Goal: Task Accomplishment & Management: Manage account settings

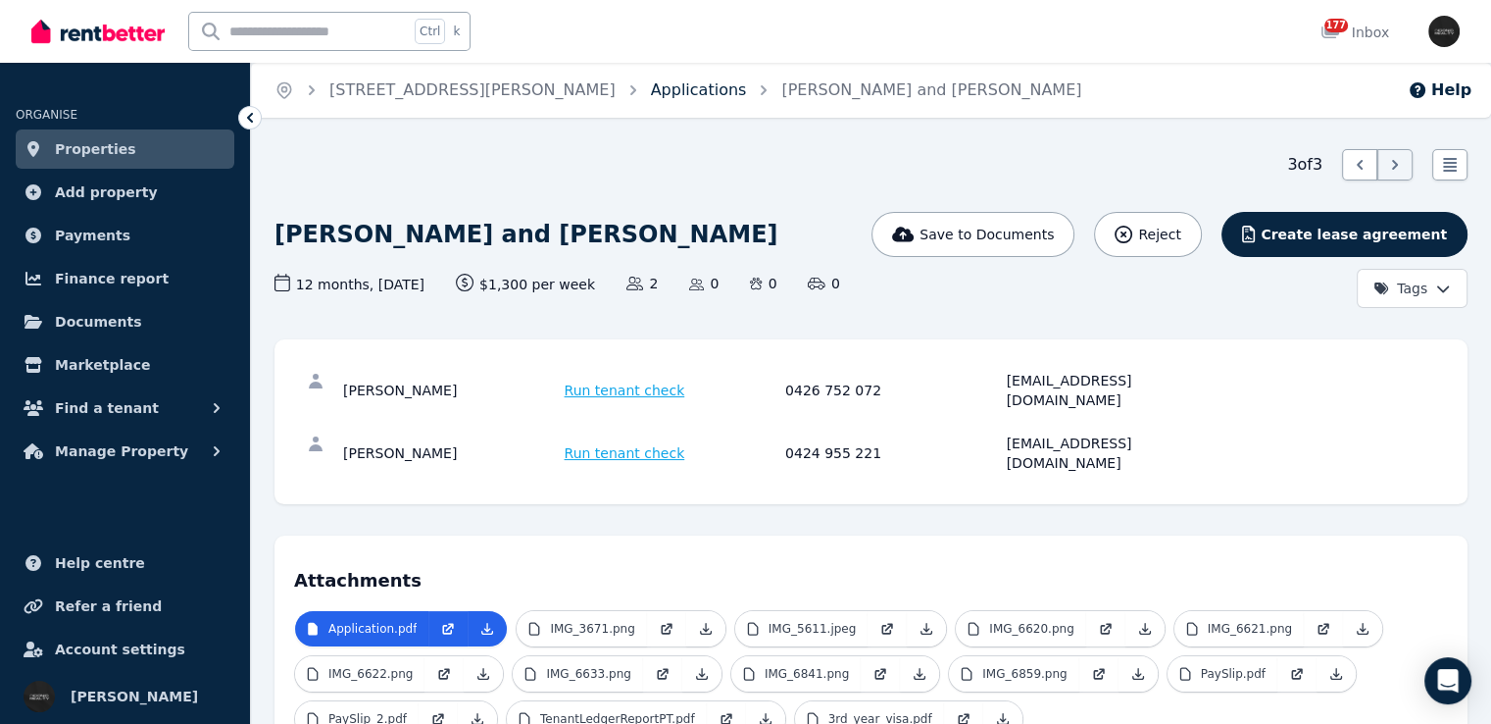
click at [651, 91] on link "Applications" at bounding box center [699, 89] width 96 height 19
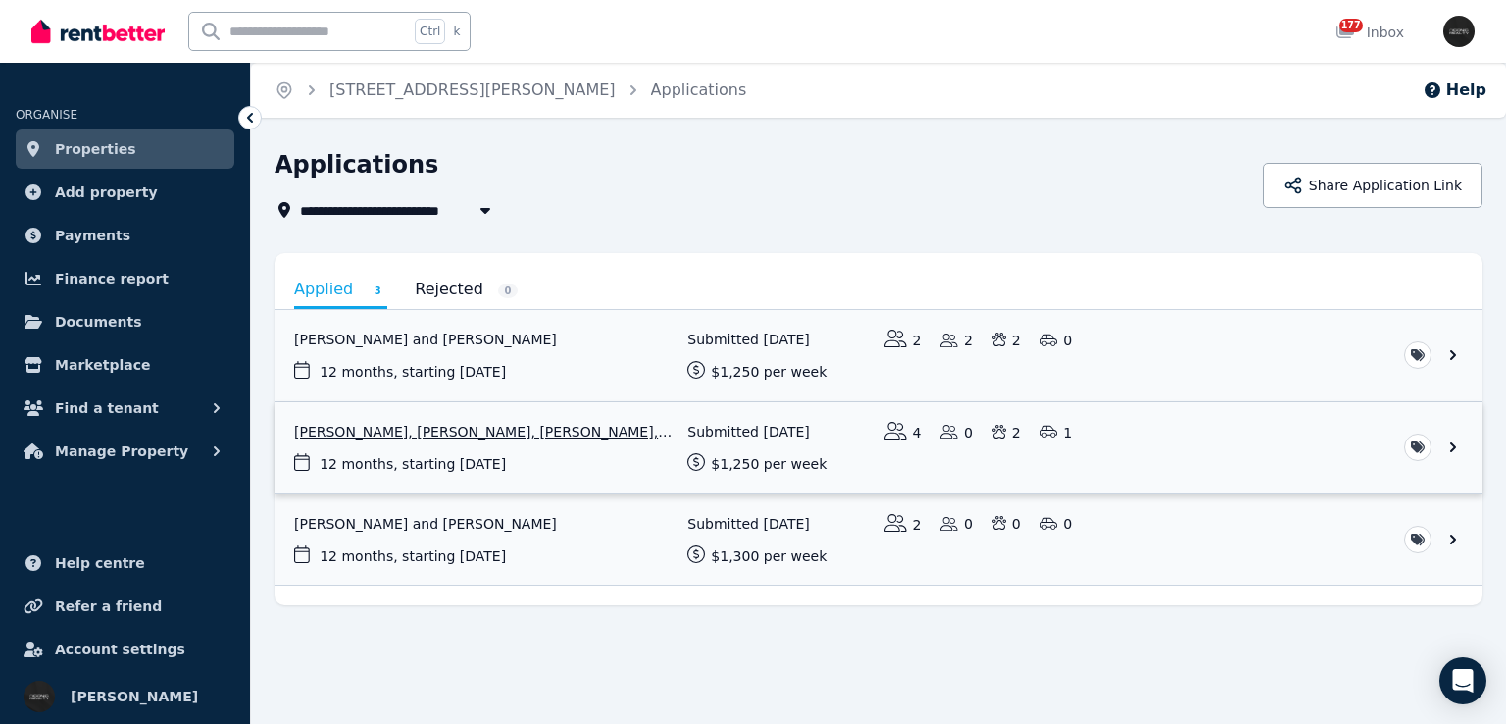
click at [1181, 430] on link "View application: Alexis Tram, Jamie Nolan, Katherine Martin, and Samuel Pape" at bounding box center [879, 447] width 1208 height 91
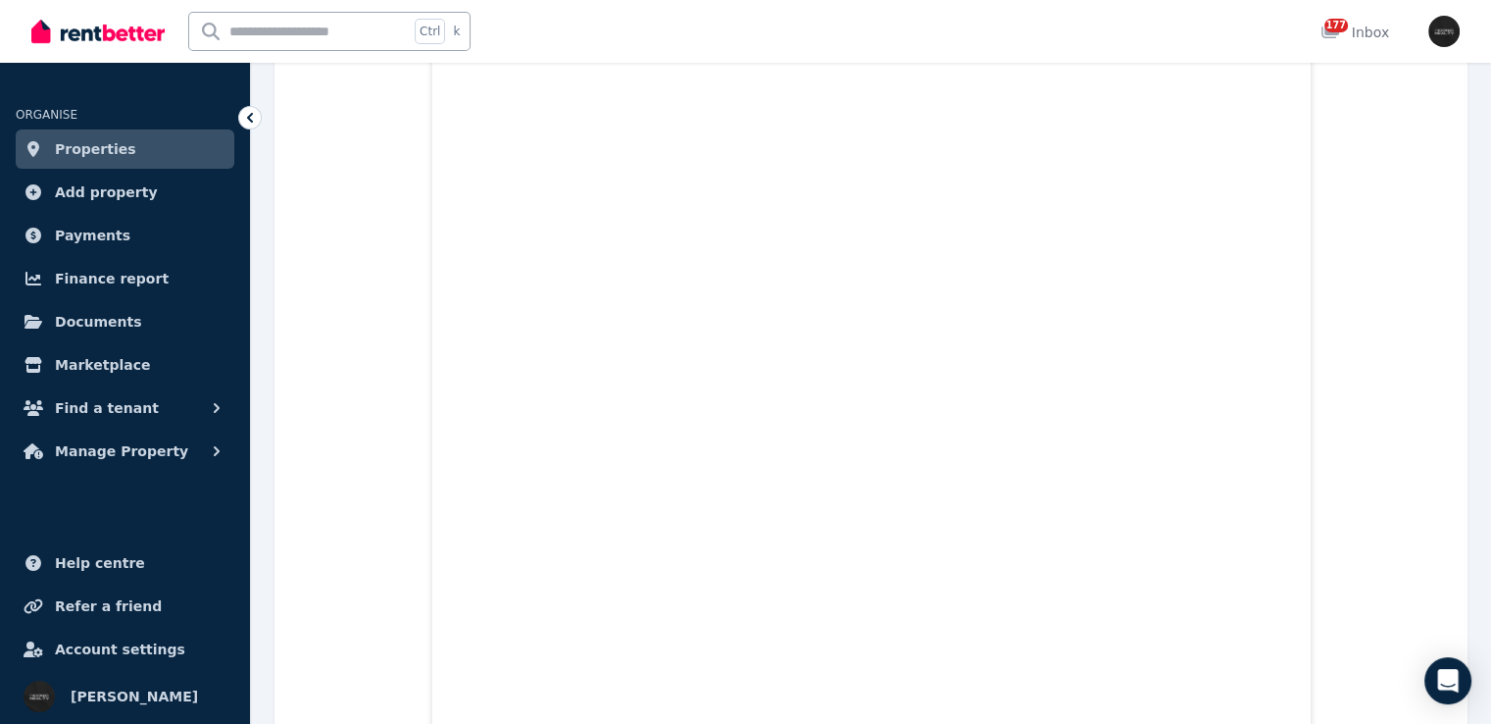
scroll to position [16473, 0]
click at [148, 144] on link "Properties" at bounding box center [125, 148] width 219 height 39
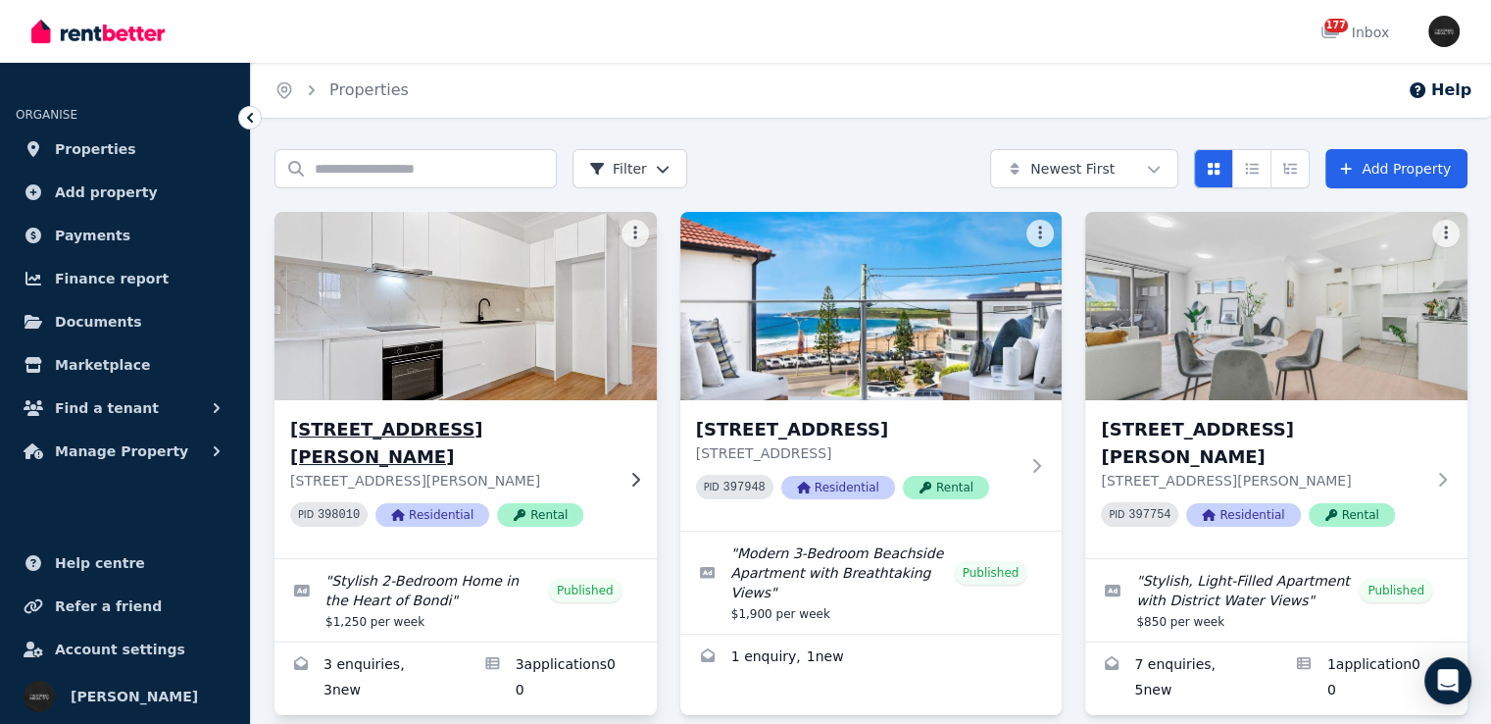
click at [581, 471] on p "[STREET_ADDRESS][PERSON_NAME]" at bounding box center [452, 481] width 324 height 20
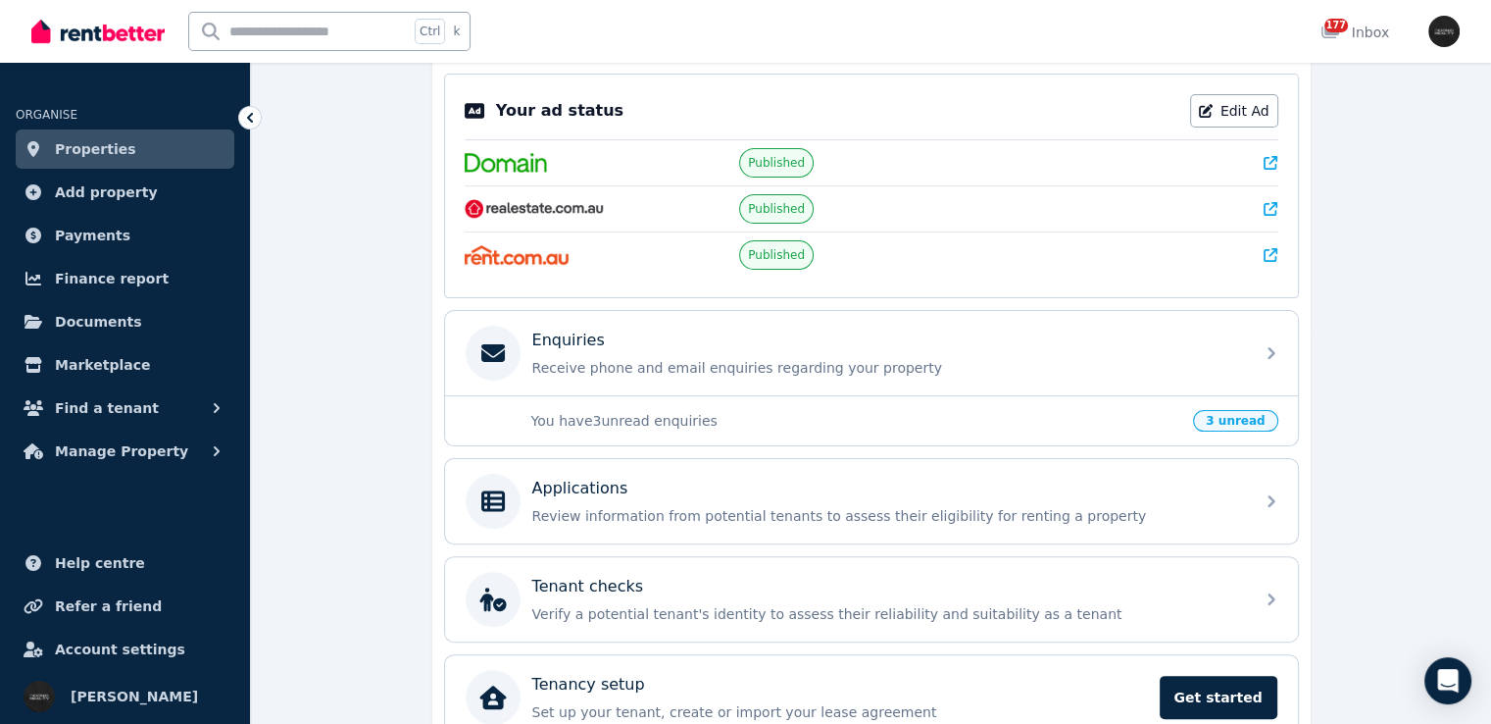
scroll to position [488, 0]
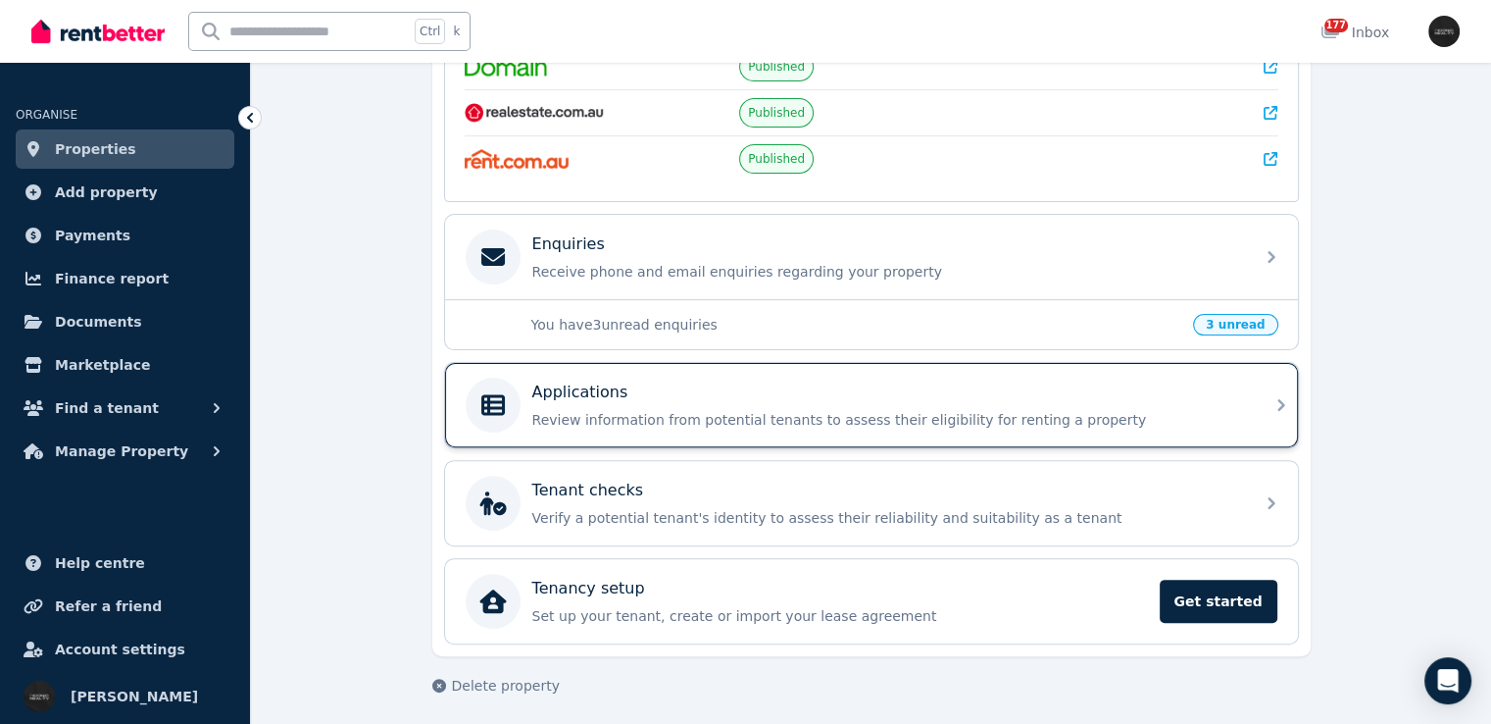
click at [1235, 397] on div "Applications" at bounding box center [887, 392] width 710 height 24
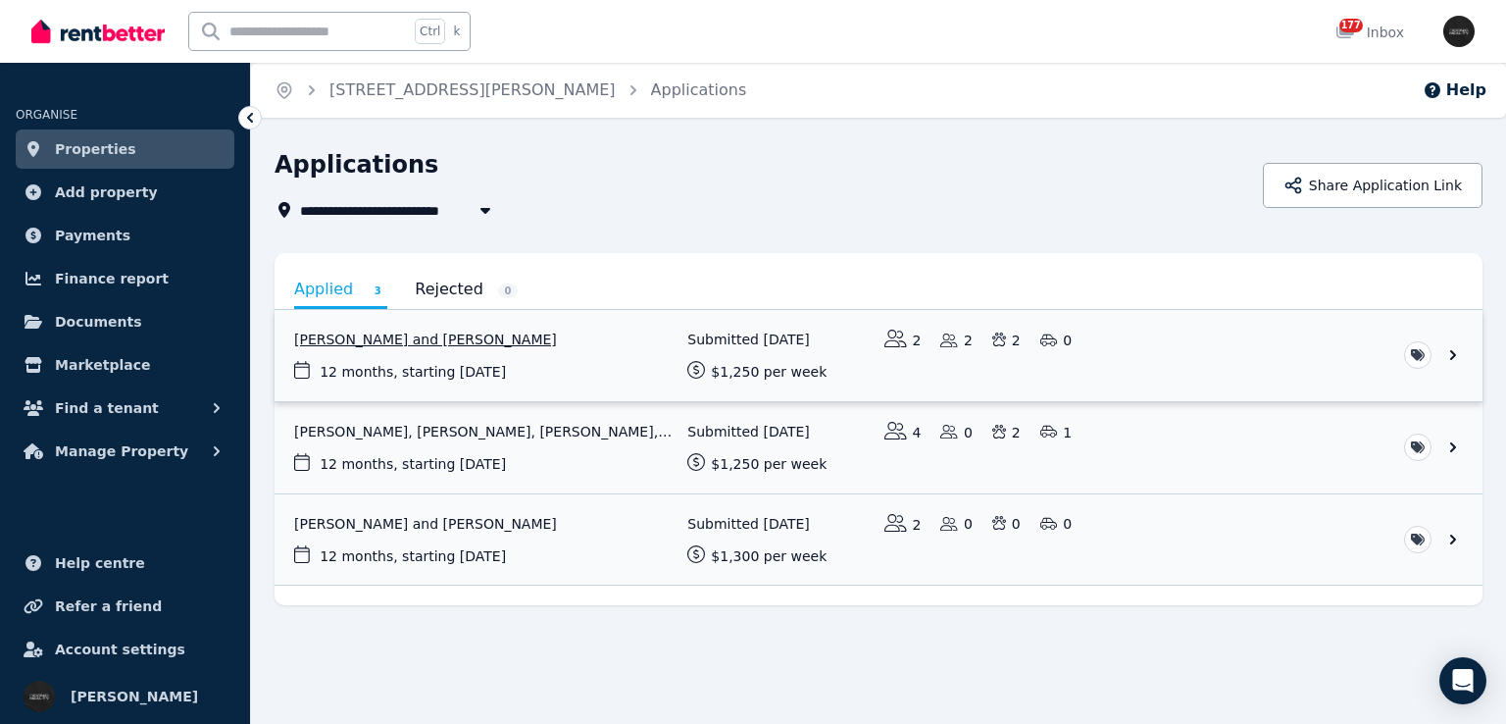
click at [620, 340] on link "View application: Tobias Van Pel and Yvonne Hofstee" at bounding box center [879, 355] width 1208 height 91
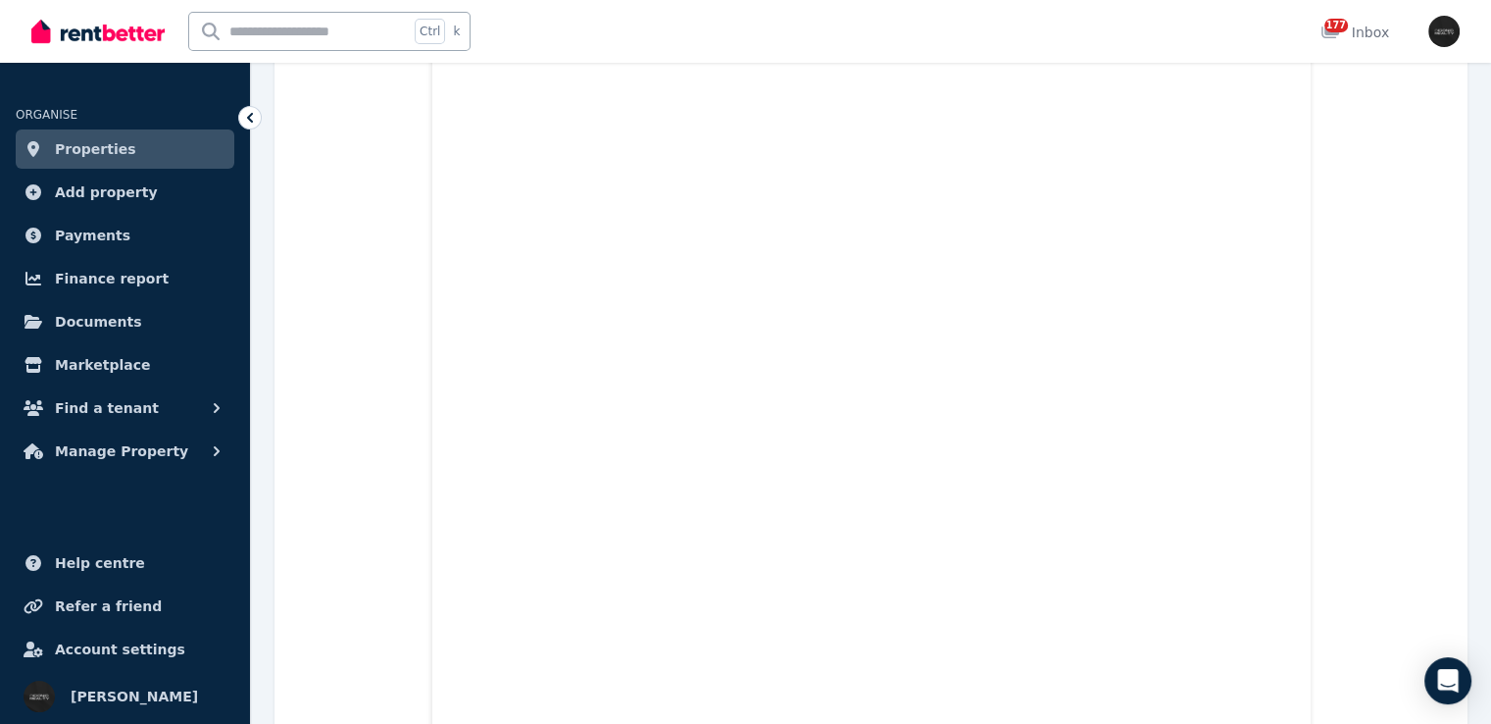
scroll to position [686, 0]
